Goal: Information Seeking & Learning: Learn about a topic

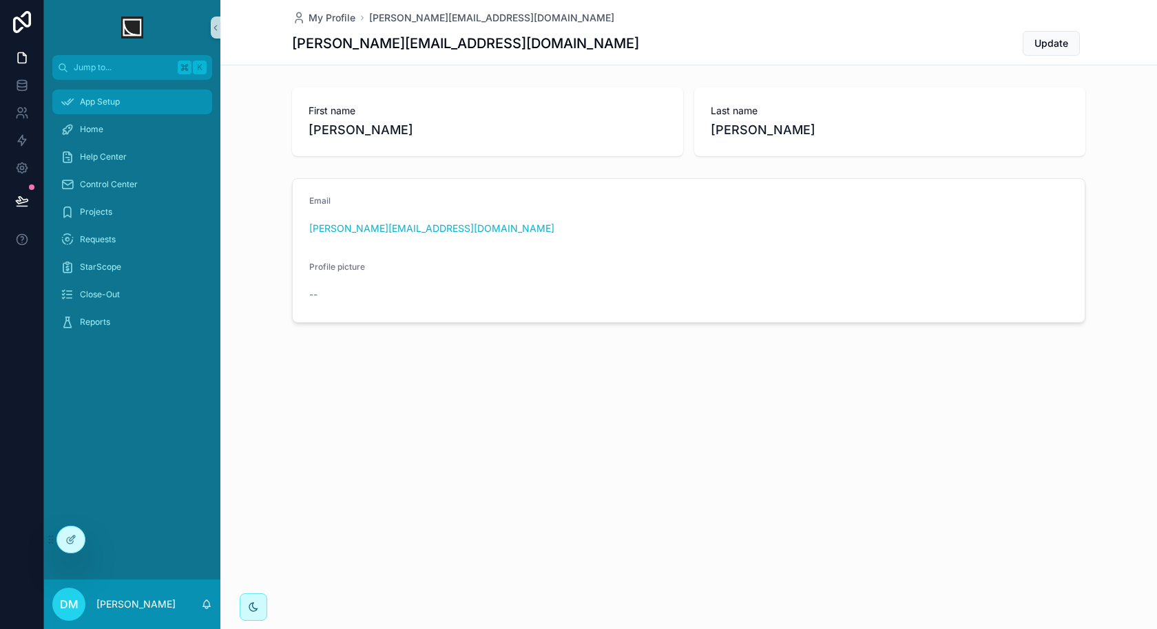
click at [140, 110] on div "App Setup" at bounding box center [132, 102] width 143 height 22
click at [67, 544] on icon at bounding box center [70, 539] width 11 height 11
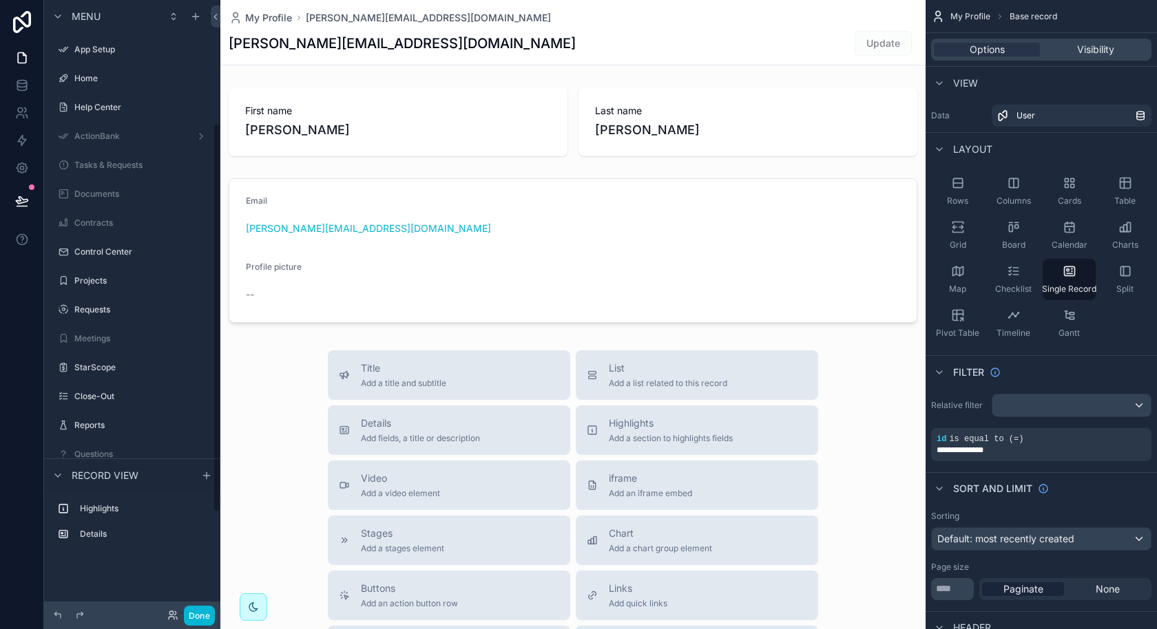
scroll to position [194, 0]
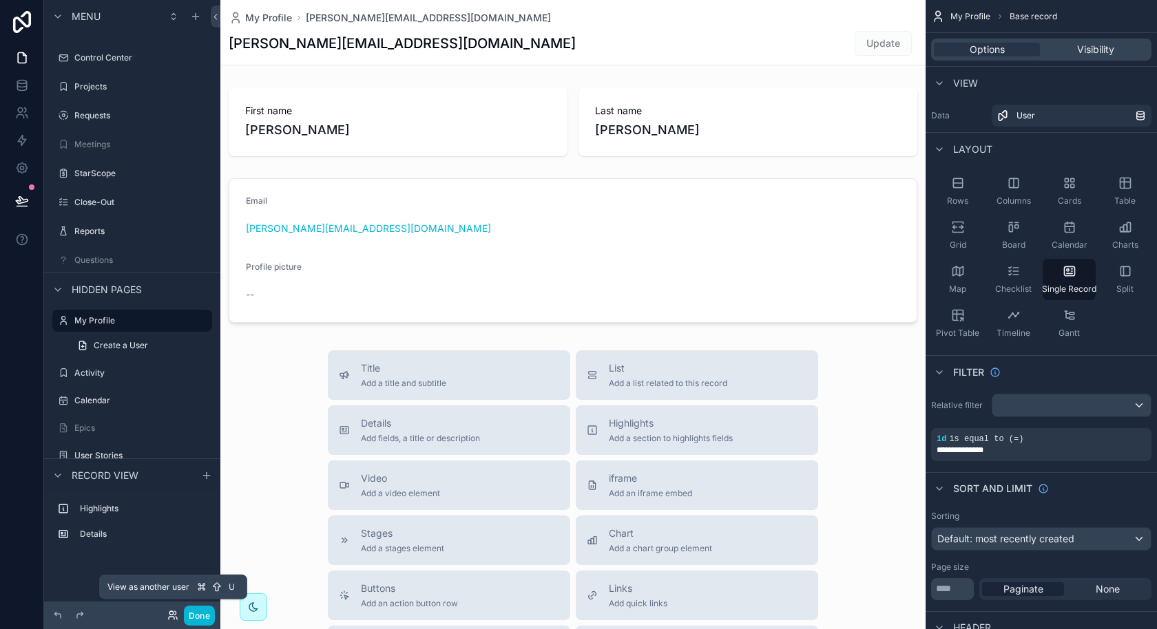
click at [172, 620] on icon at bounding box center [172, 615] width 11 height 11
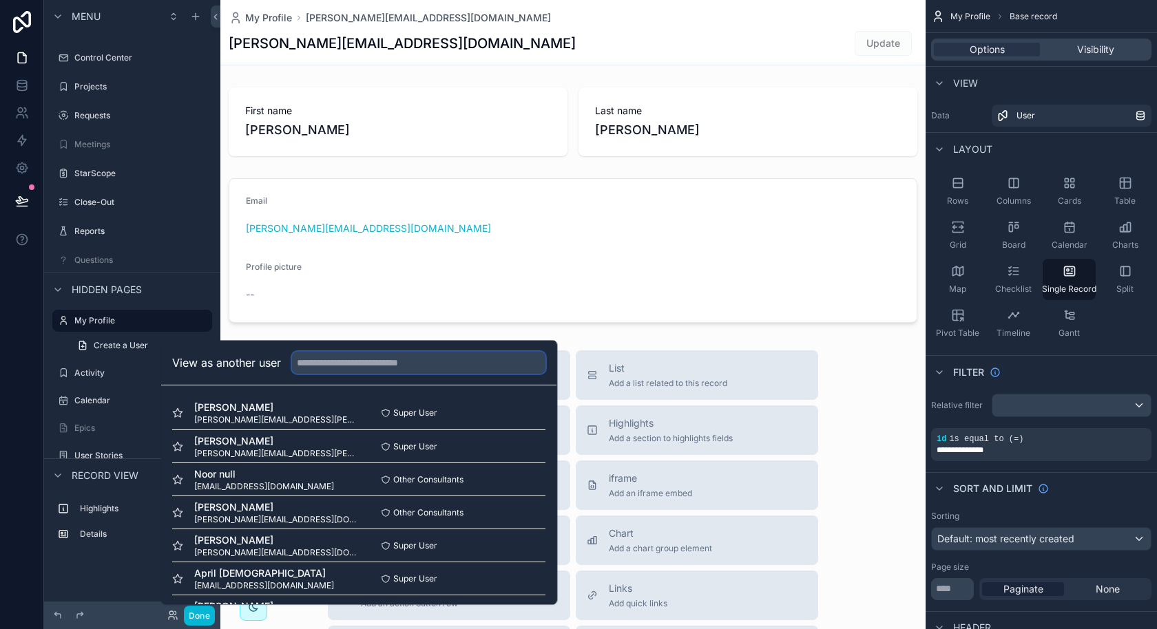
click at [343, 367] on input "text" at bounding box center [418, 363] width 253 height 22
type input "*"
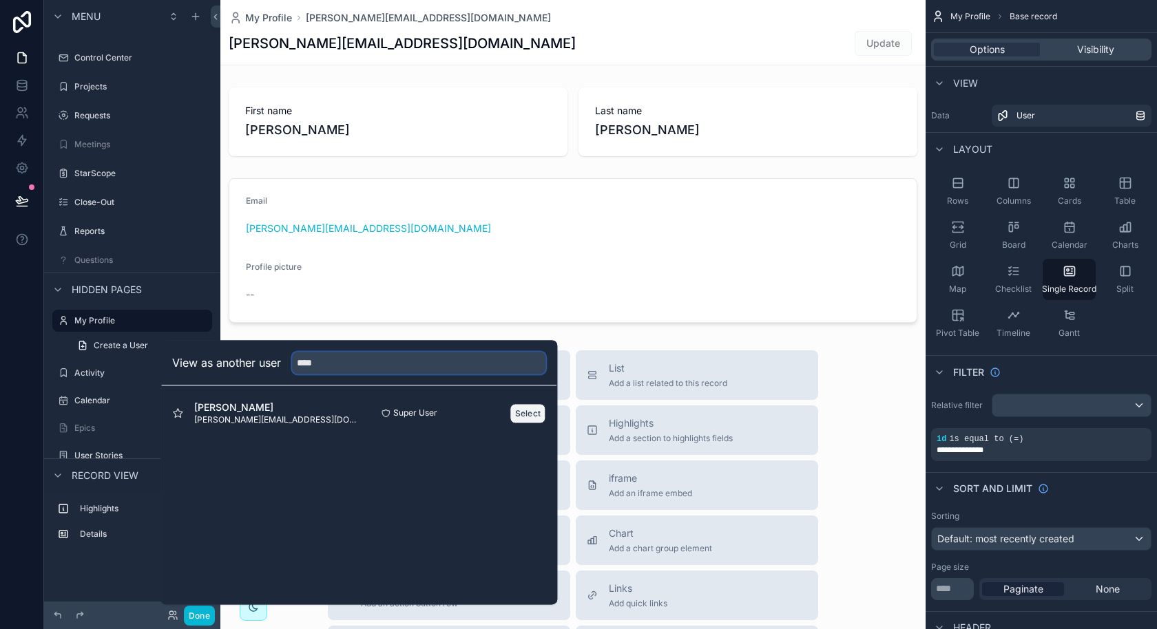
type input "****"
click at [531, 408] on button "Select" at bounding box center [528, 413] width 36 height 20
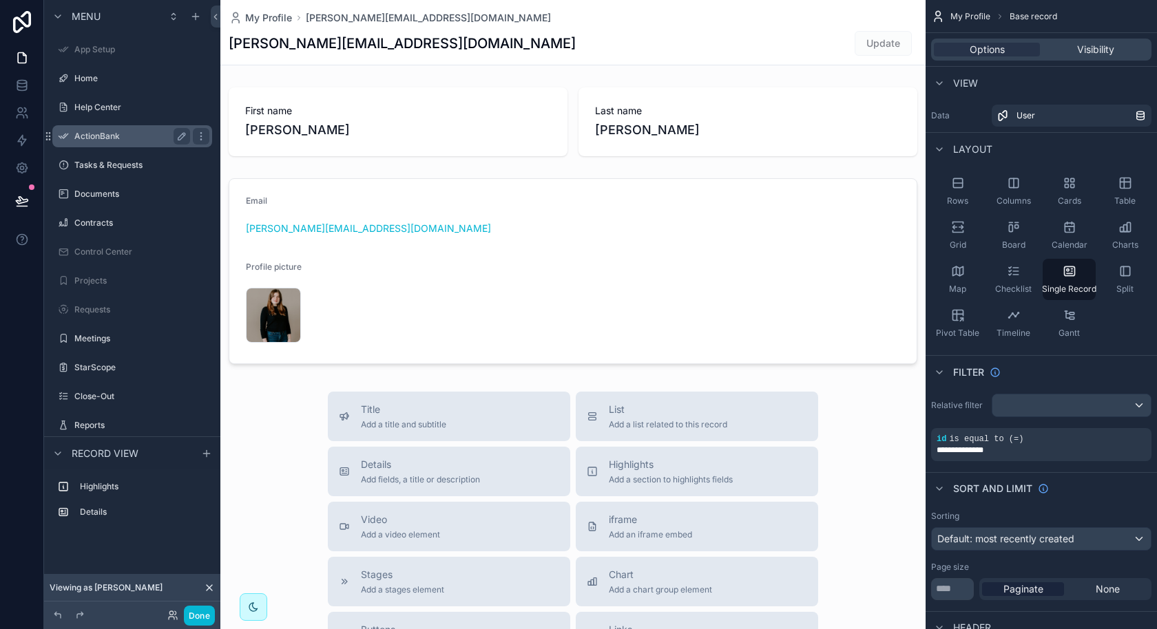
click at [132, 138] on label "ActionBank" at bounding box center [129, 136] width 110 height 11
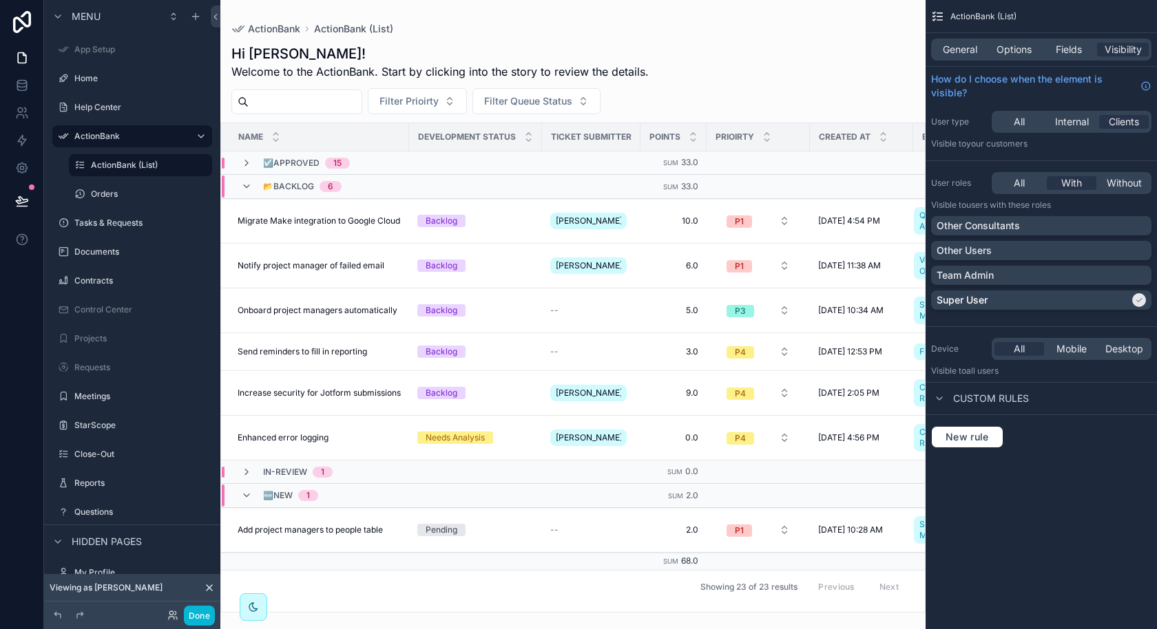
click at [327, 235] on div "scrollable content" at bounding box center [572, 314] width 705 height 629
click at [321, 308] on span "Onboard project managers automatically" at bounding box center [318, 310] width 160 height 11
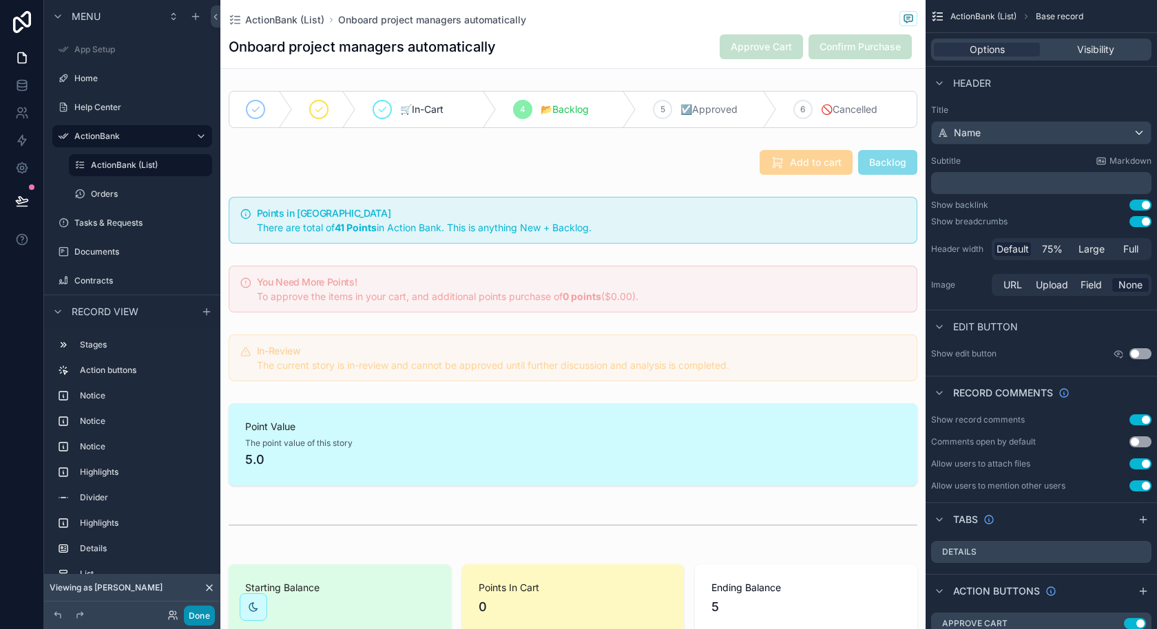
click at [207, 614] on button "Done" at bounding box center [199, 616] width 31 height 20
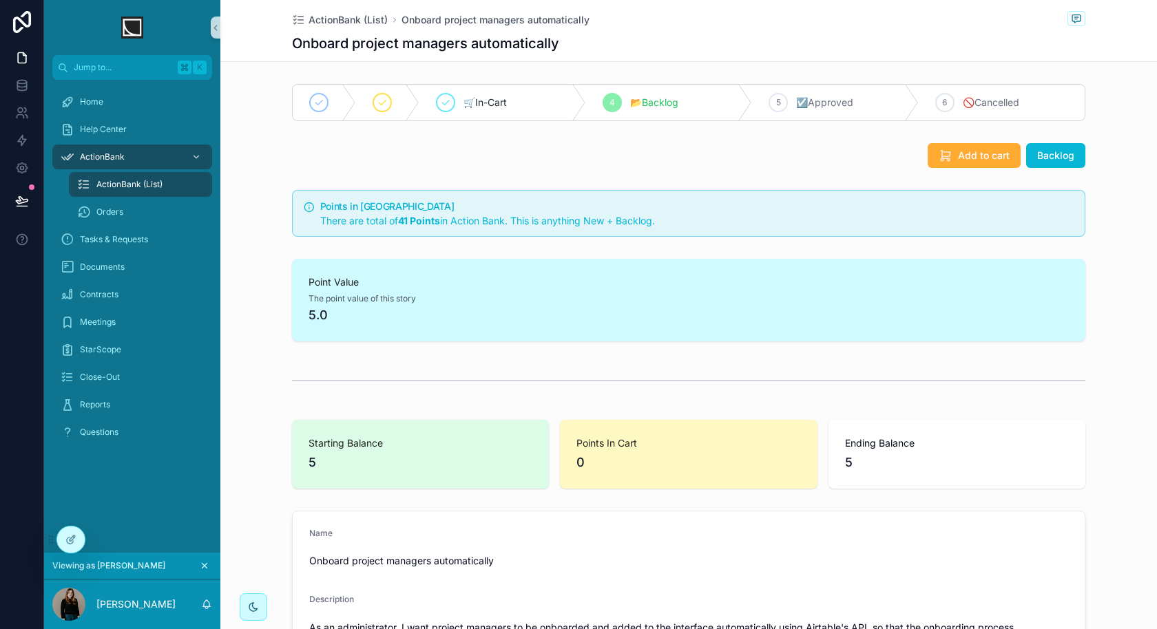
click at [159, 181] on span "ActionBank (List)" at bounding box center [129, 184] width 66 height 11
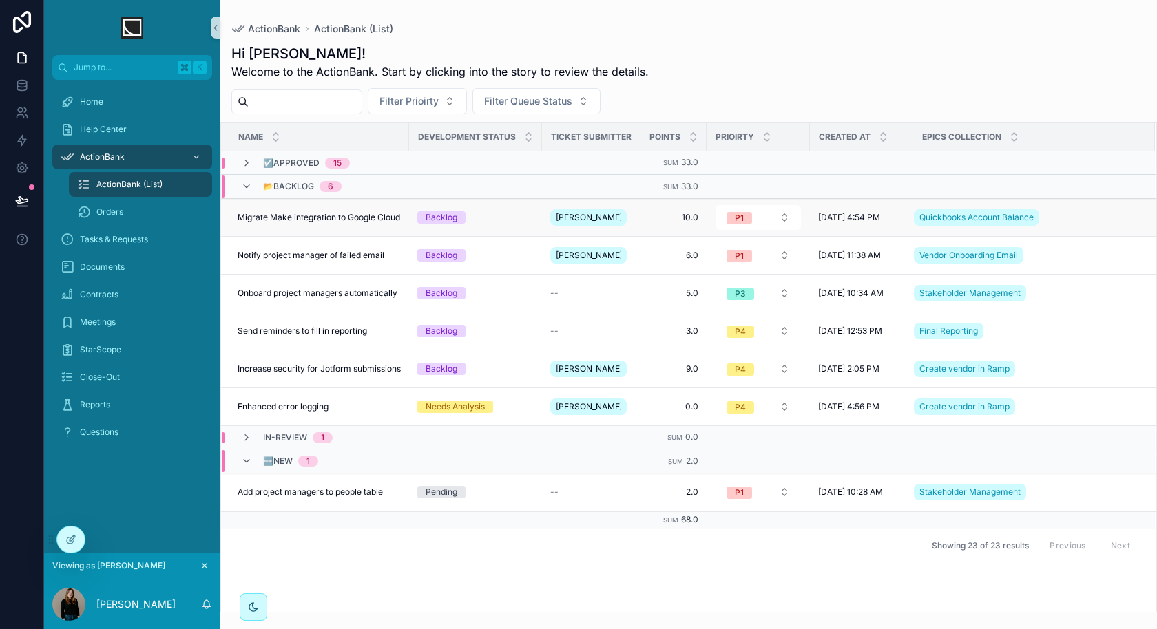
click at [370, 213] on span "Migrate Make integration to Google Cloud" at bounding box center [319, 217] width 162 height 11
